Goal: Navigation & Orientation: Find specific page/section

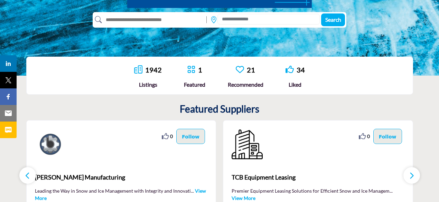
scroll to position [173, 0]
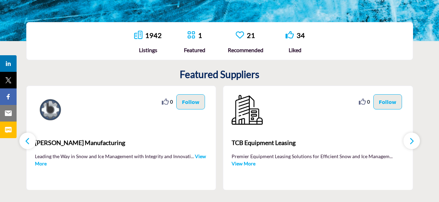
click at [415, 143] on button "button" at bounding box center [412, 141] width 17 height 17
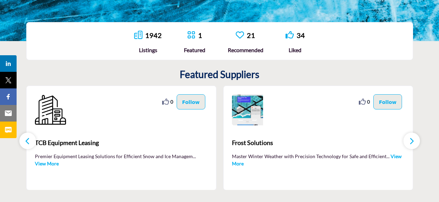
click at [415, 143] on button "button" at bounding box center [412, 141] width 17 height 17
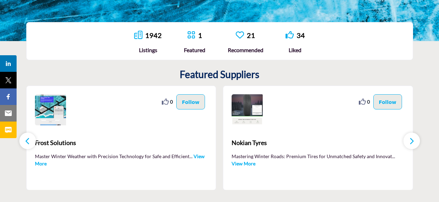
click at [415, 143] on button "button" at bounding box center [412, 141] width 17 height 17
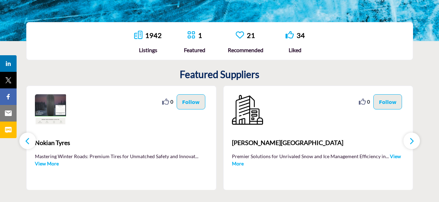
click at [415, 143] on button "button" at bounding box center [412, 141] width 17 height 17
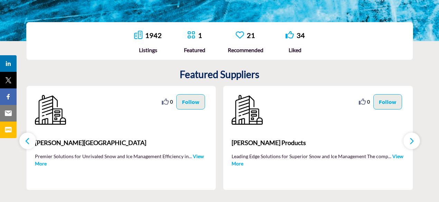
click at [415, 143] on button "button" at bounding box center [412, 141] width 17 height 17
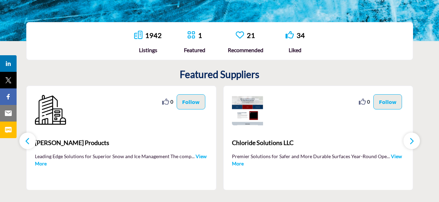
click at [415, 143] on button "button" at bounding box center [412, 141] width 17 height 17
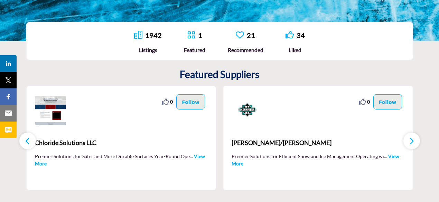
click at [415, 143] on button "button" at bounding box center [412, 141] width 17 height 17
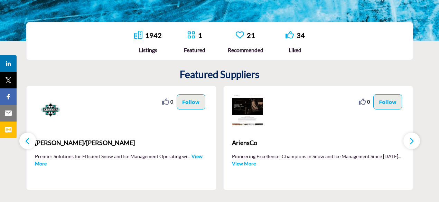
click at [415, 143] on button "button" at bounding box center [412, 141] width 17 height 17
click at [413, 140] on icon "button" at bounding box center [412, 141] width 6 height 9
click at [411, 140] on icon "button" at bounding box center [412, 141] width 6 height 9
click at [411, 141] on icon "button" at bounding box center [412, 141] width 6 height 9
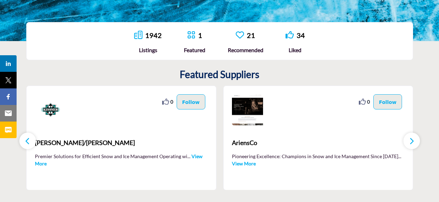
click at [411, 141] on icon "button" at bounding box center [412, 141] width 6 height 9
click at [29, 141] on icon "button" at bounding box center [28, 141] width 6 height 9
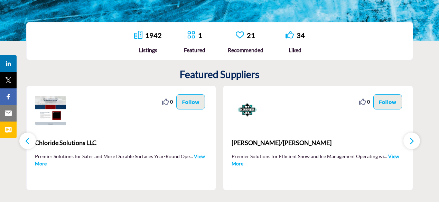
click at [29, 141] on icon "button" at bounding box center [28, 141] width 6 height 9
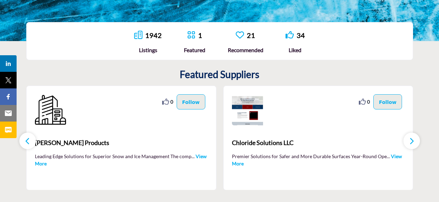
click at [29, 141] on icon "button" at bounding box center [28, 141] width 6 height 9
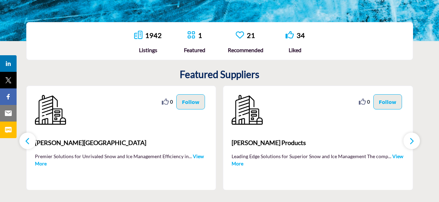
click at [29, 141] on icon "button" at bounding box center [28, 141] width 6 height 9
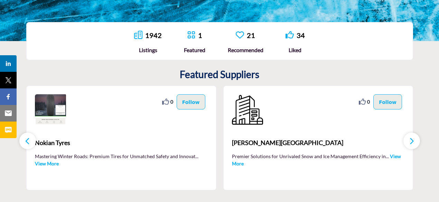
click at [29, 141] on icon "button" at bounding box center [28, 141] width 6 height 9
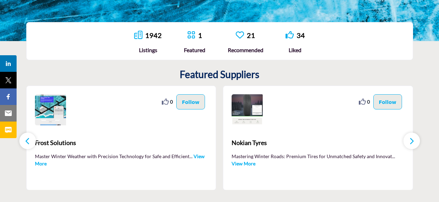
click at [29, 141] on icon "button" at bounding box center [28, 141] width 6 height 9
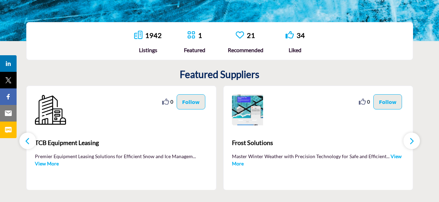
click at [29, 141] on icon "button" at bounding box center [28, 141] width 6 height 9
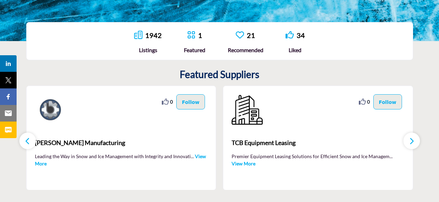
click at [29, 141] on icon "button" at bounding box center [28, 141] width 6 height 9
click at [413, 139] on icon "button" at bounding box center [412, 141] width 6 height 9
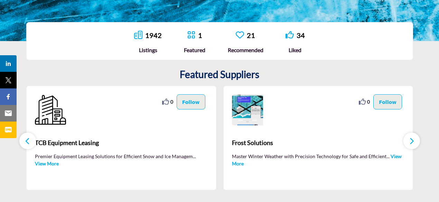
click at [413, 139] on icon "button" at bounding box center [412, 141] width 6 height 9
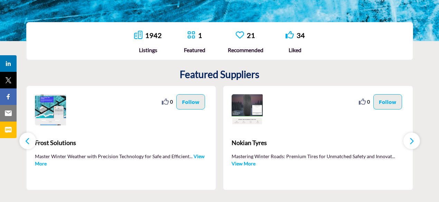
click at [237, 163] on link "View More" at bounding box center [244, 164] width 24 height 6
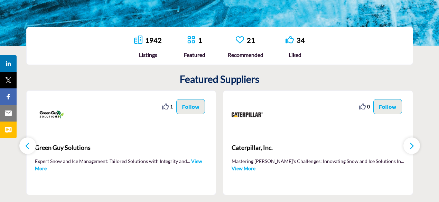
scroll to position [173, 0]
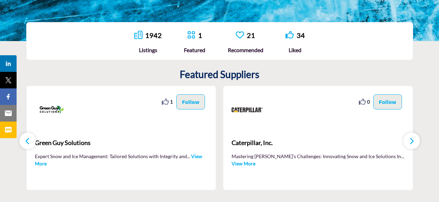
click at [43, 161] on link "View More" at bounding box center [118, 160] width 167 height 13
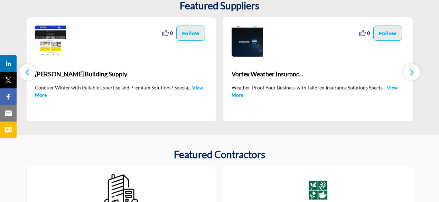
scroll to position [242, 0]
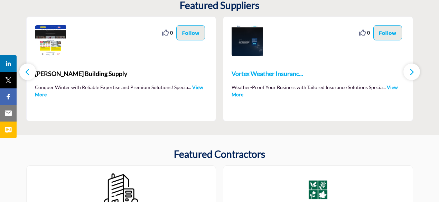
click at [277, 72] on span "Vortex Weather Insuranc..." at bounding box center [318, 73] width 173 height 9
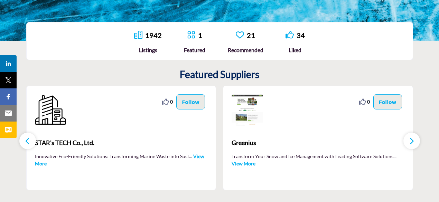
scroll to position [242, 0]
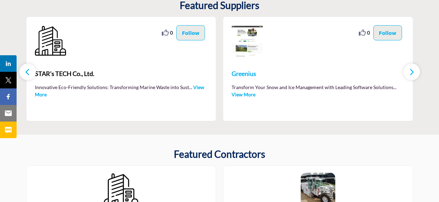
click at [248, 74] on span "Greenius" at bounding box center [318, 73] width 173 height 9
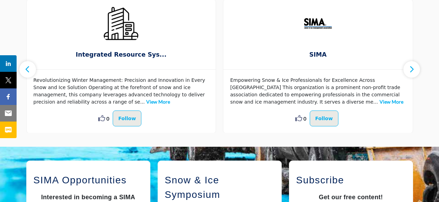
scroll to position [415, 0]
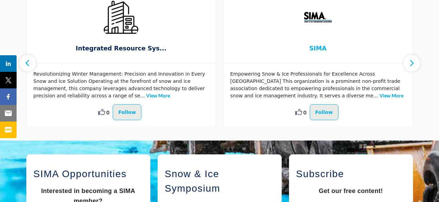
click at [319, 50] on span "SIMA" at bounding box center [318, 48] width 169 height 9
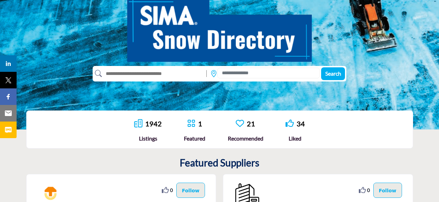
scroll to position [188, 0]
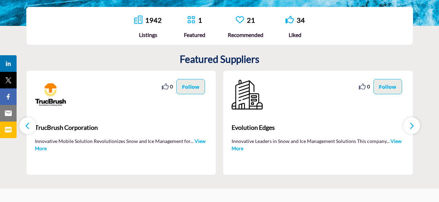
click at [414, 127] on button "button" at bounding box center [412, 126] width 17 height 17
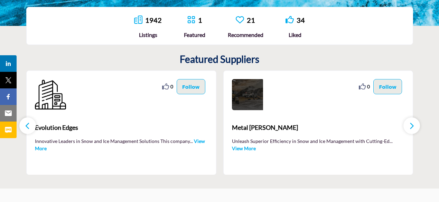
click at [414, 127] on button "button" at bounding box center [412, 126] width 17 height 17
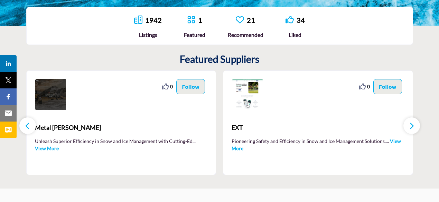
click at [414, 127] on button "button" at bounding box center [412, 126] width 17 height 17
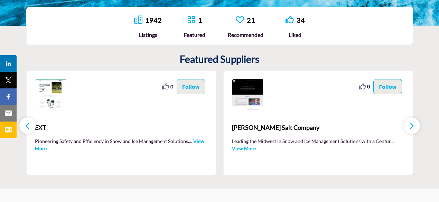
click at [414, 127] on button "button" at bounding box center [412, 126] width 17 height 17
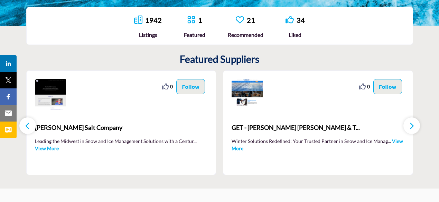
click at [414, 127] on button "button" at bounding box center [412, 126] width 17 height 17
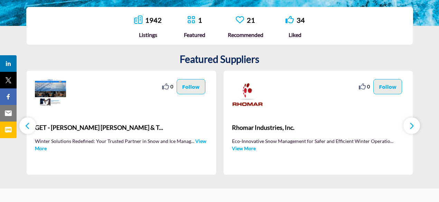
click at [415, 127] on button "button" at bounding box center [412, 126] width 17 height 17
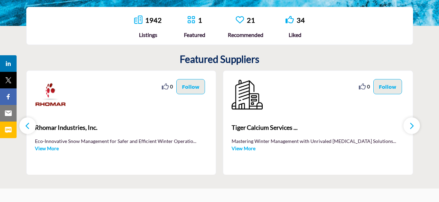
click at [409, 131] on button "button" at bounding box center [412, 126] width 17 height 17
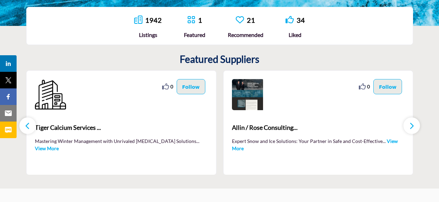
click at [410, 131] on button "button" at bounding box center [412, 126] width 17 height 17
click at [409, 126] on icon "button" at bounding box center [412, 126] width 6 height 9
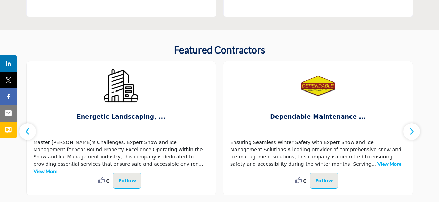
scroll to position [361, 0]
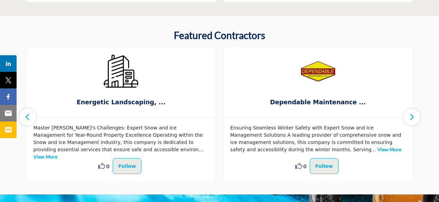
click at [414, 120] on button "button" at bounding box center [412, 117] width 17 height 17
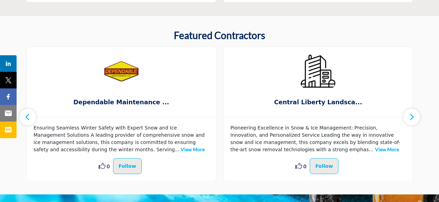
click at [414, 120] on button "button" at bounding box center [412, 117] width 17 height 17
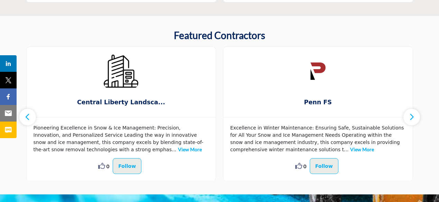
click at [414, 120] on button "button" at bounding box center [412, 117] width 17 height 17
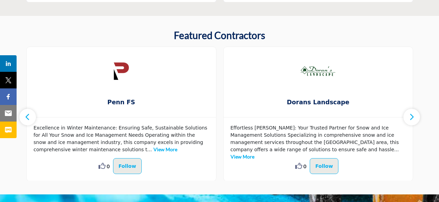
click at [254, 154] on link "View More" at bounding box center [243, 157] width 24 height 6
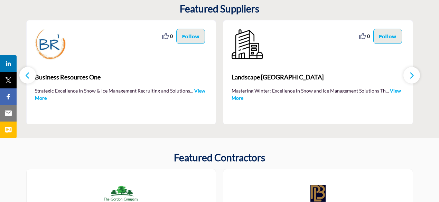
scroll to position [223, 0]
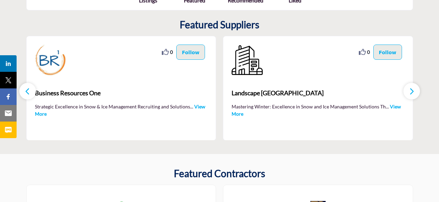
click at [414, 95] on icon "button" at bounding box center [412, 91] width 6 height 9
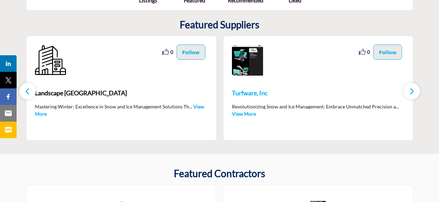
click at [243, 93] on span "Turfware, Inc" at bounding box center [318, 93] width 173 height 9
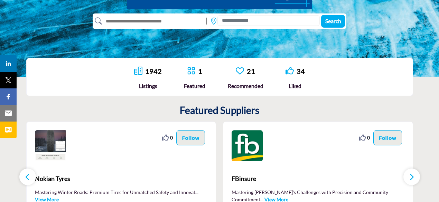
scroll to position [207, 0]
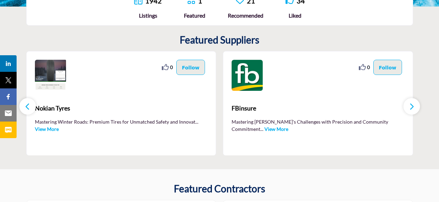
click at [265, 129] on link "View More" at bounding box center [277, 129] width 24 height 6
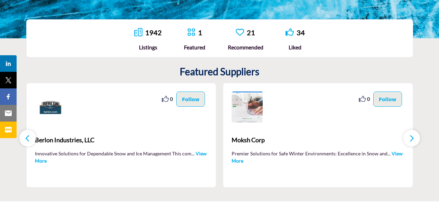
scroll to position [207, 0]
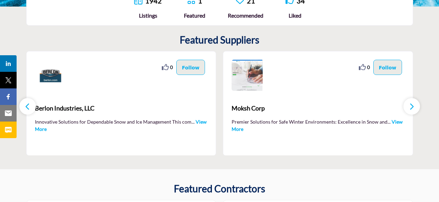
click at [238, 131] on link "View More" at bounding box center [317, 125] width 171 height 13
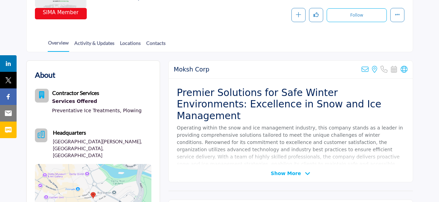
scroll to position [138, 0]
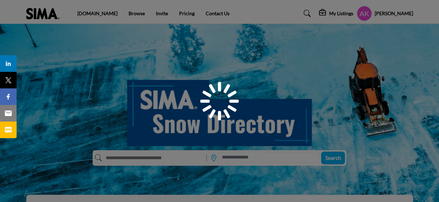
scroll to position [207, 0]
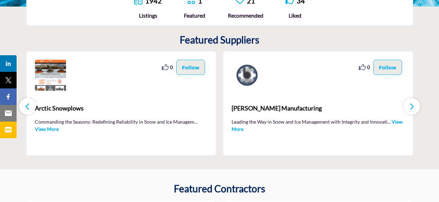
click at [241, 129] on link "View More" at bounding box center [317, 125] width 171 height 13
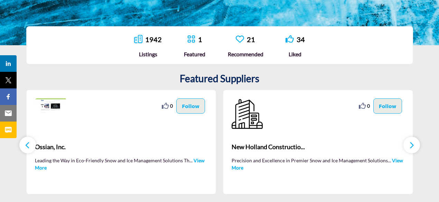
scroll to position [242, 0]
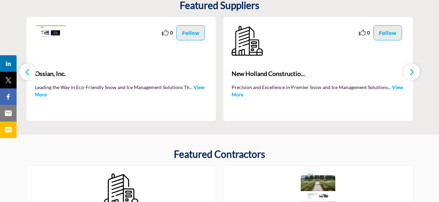
click at [242, 93] on link "View More" at bounding box center [317, 90] width 171 height 13
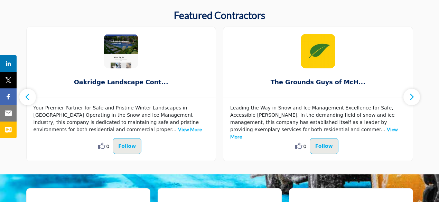
scroll to position [449, 0]
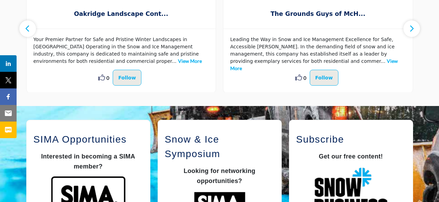
click at [410, 29] on icon "button" at bounding box center [412, 28] width 6 height 9
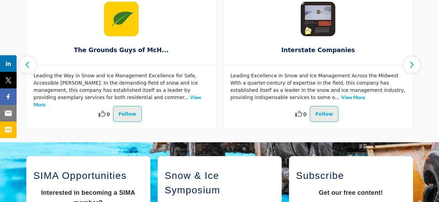
scroll to position [380, 0]
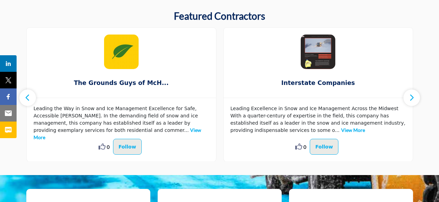
click at [407, 98] on button "button" at bounding box center [412, 98] width 17 height 17
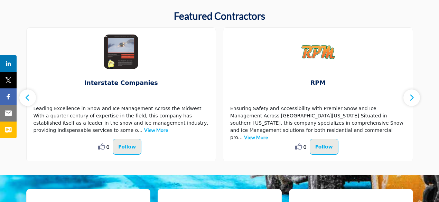
click at [268, 135] on link "View More" at bounding box center [256, 138] width 24 height 6
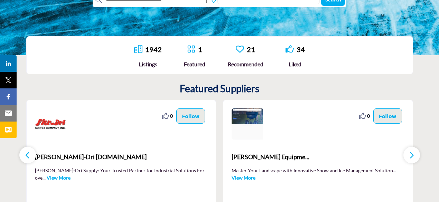
scroll to position [207, 0]
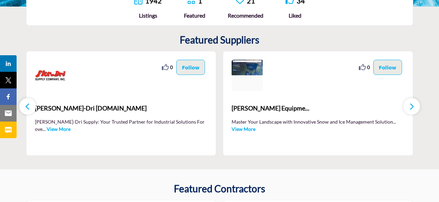
click at [251, 127] on link "View More" at bounding box center [244, 129] width 24 height 6
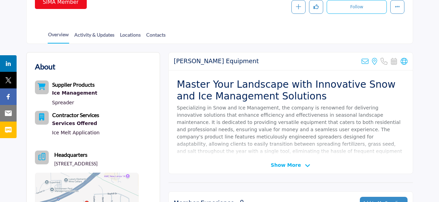
scroll to position [242, 0]
